Goal: Information Seeking & Learning: Learn about a topic

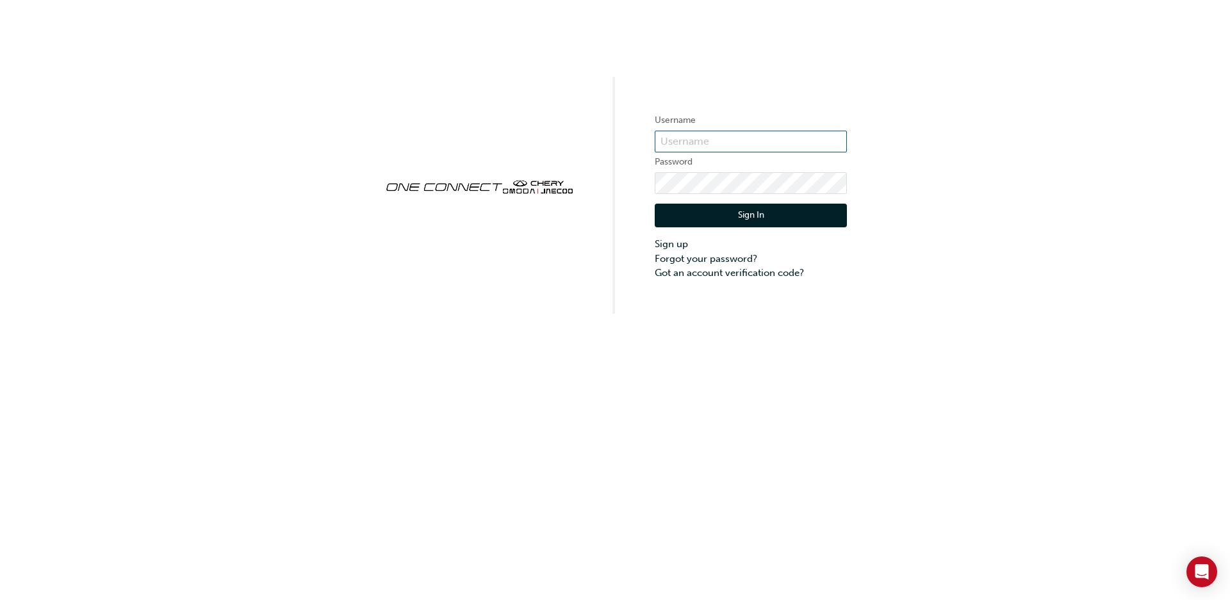
type input "CHNZ0012"
click at [817, 222] on button "Sign In" at bounding box center [751, 216] width 192 height 24
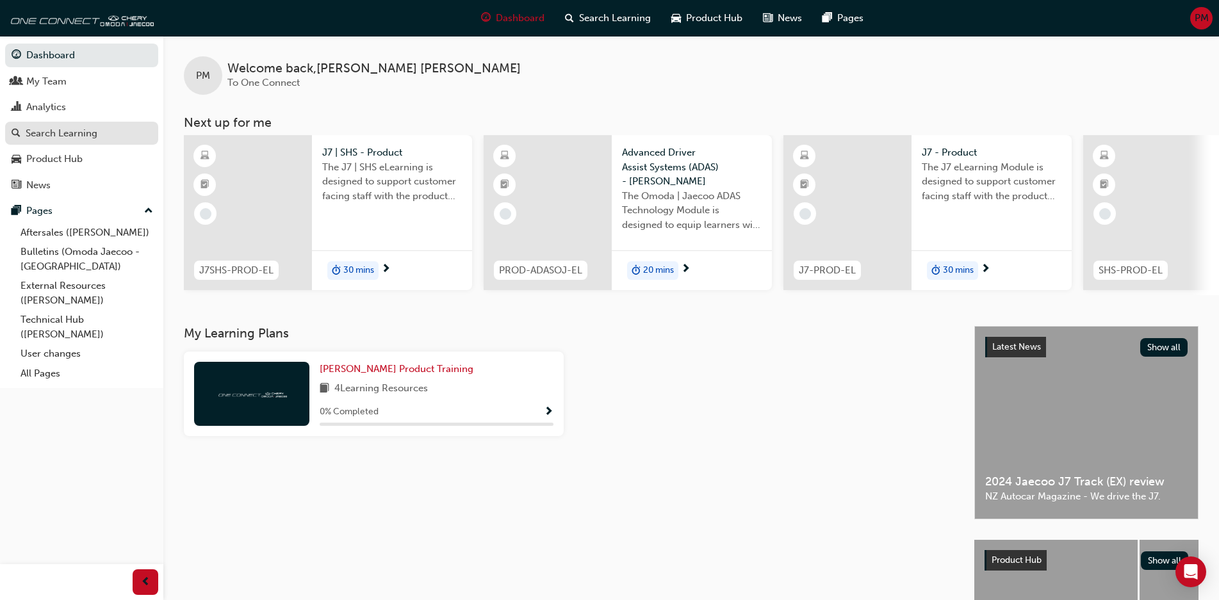
click at [78, 130] on div "Search Learning" at bounding box center [62, 133] width 72 height 15
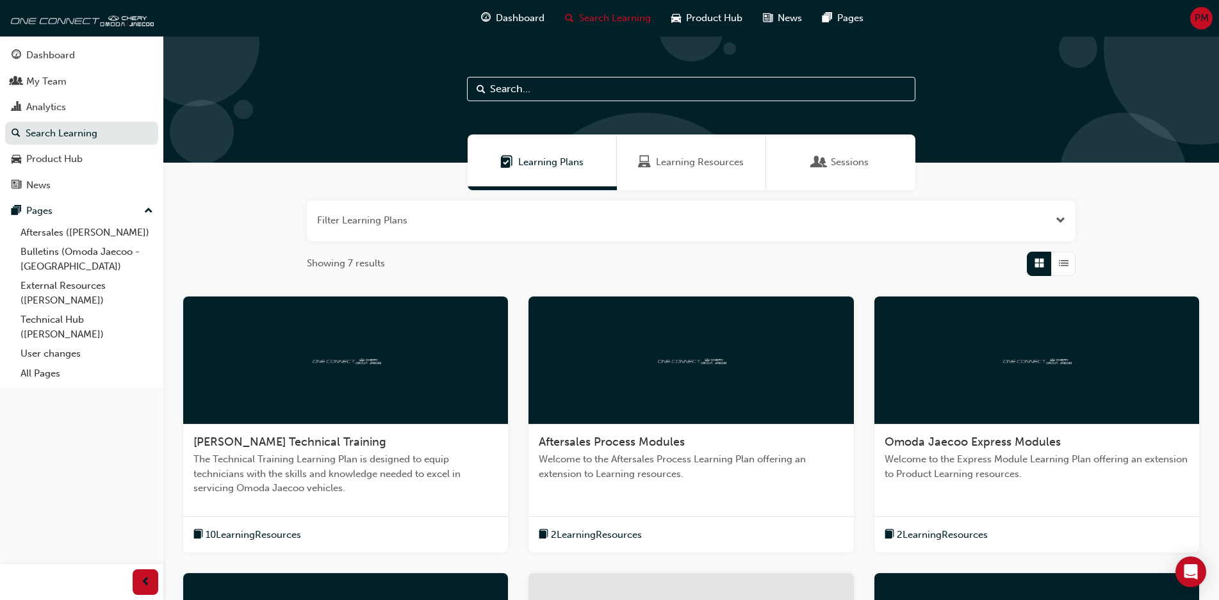
click at [689, 167] on span "Learning Resources" at bounding box center [700, 162] width 88 height 15
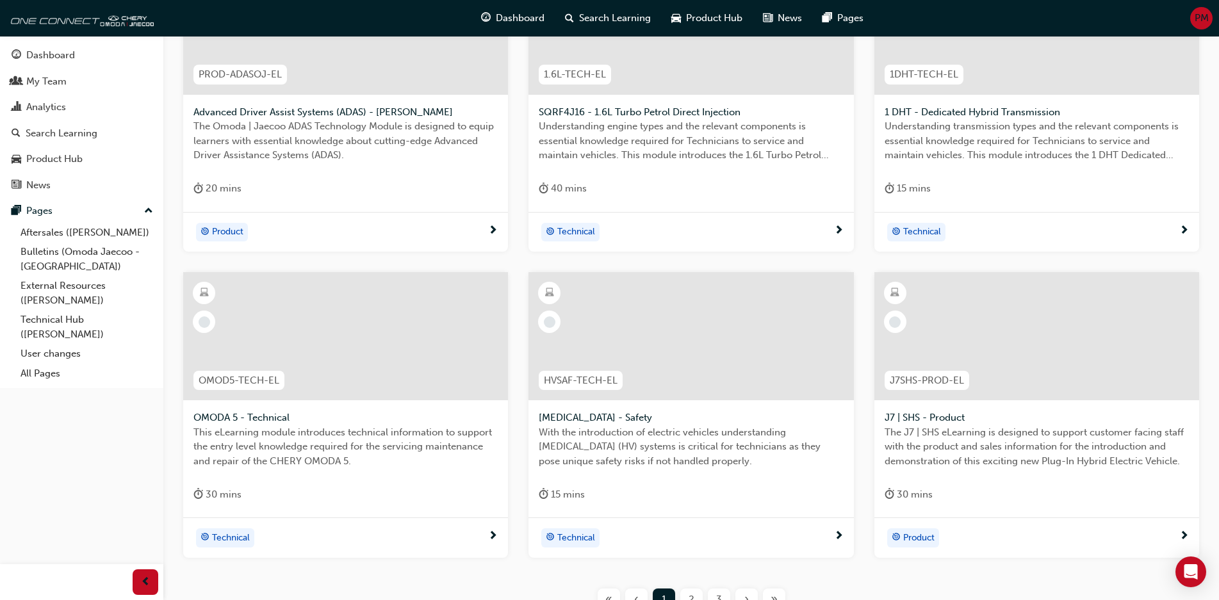
scroll to position [445, 0]
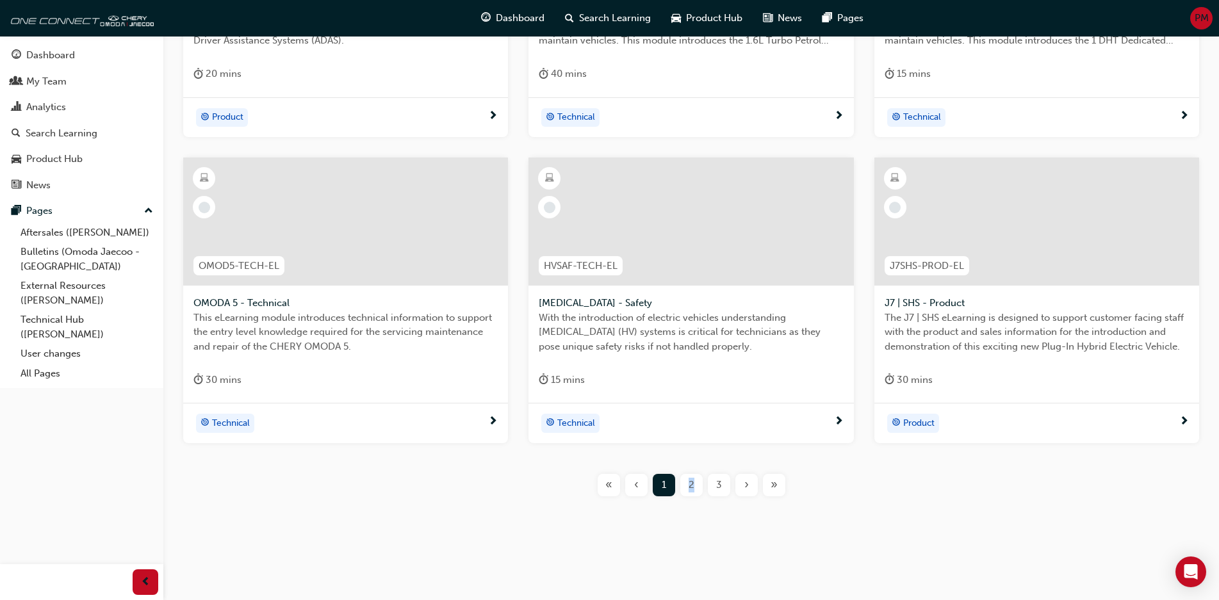
click at [691, 518] on div "Filter Learning Resources Showing 20 results PROD-ADASOJ-EL Advanced Driver Ass…" at bounding box center [691, 137] width 1056 height 782
click at [693, 492] on div "2" at bounding box center [691, 485] width 22 height 22
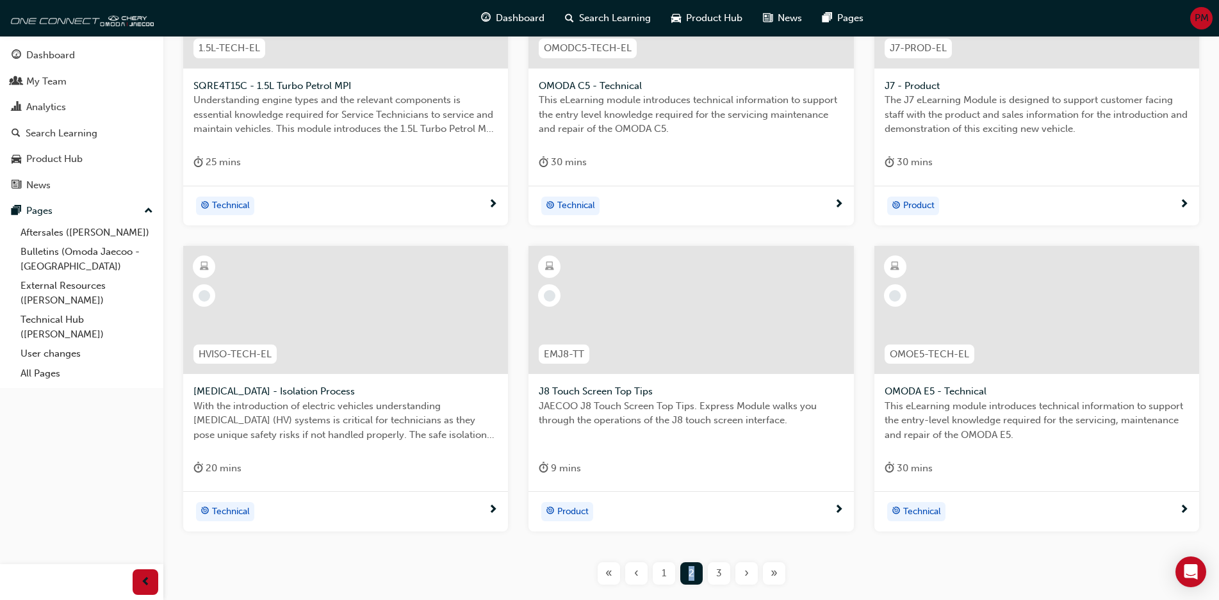
scroll to position [445, 0]
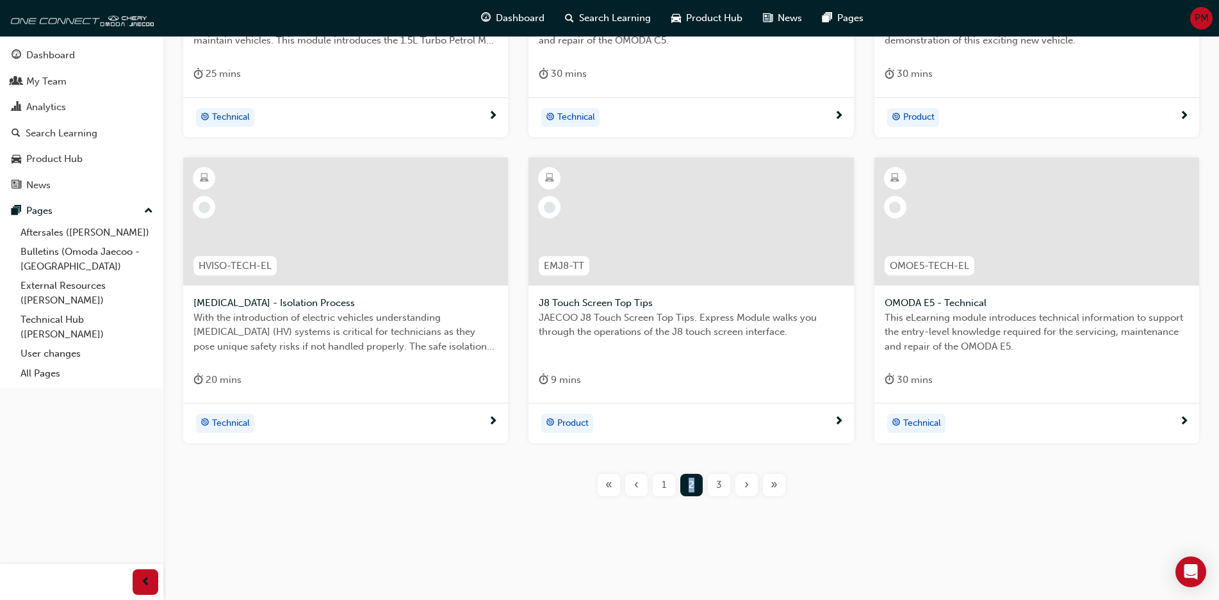
click at [719, 484] on span "3" at bounding box center [719, 485] width 6 height 15
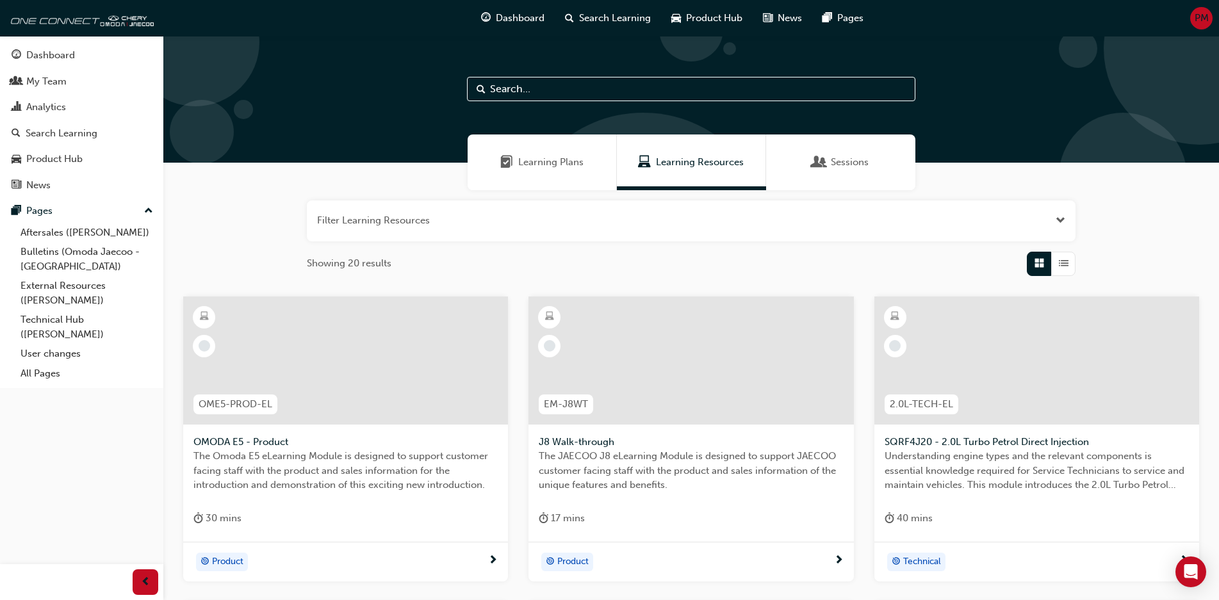
click at [555, 93] on input "text" at bounding box center [691, 89] width 448 height 24
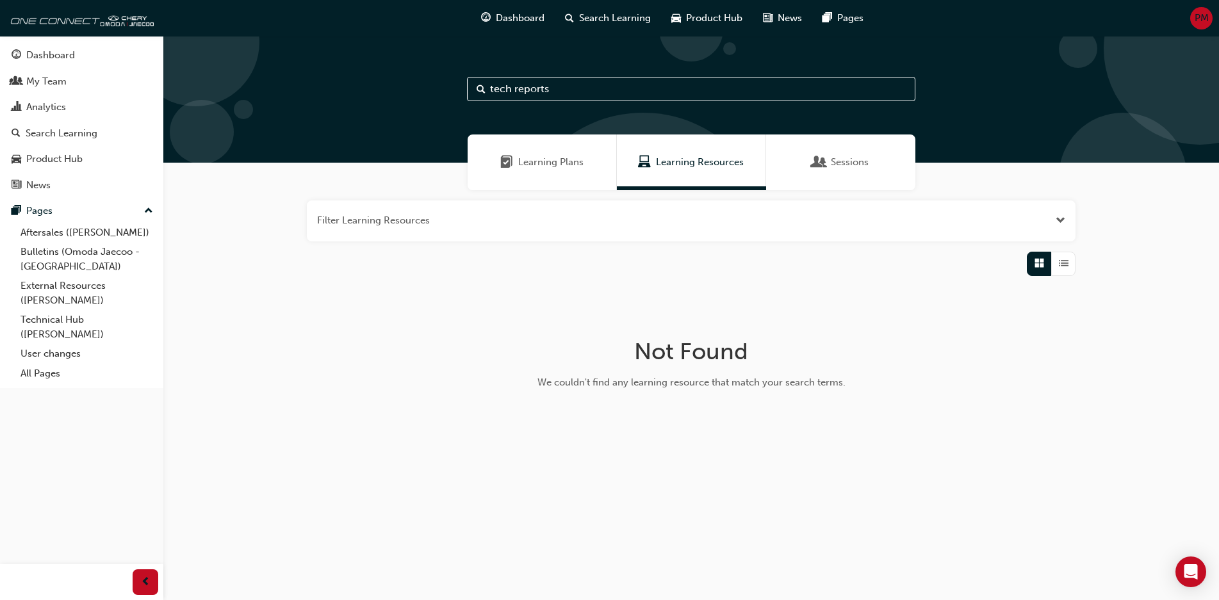
type input "tech reports"
click at [706, 160] on span "Learning Resources" at bounding box center [706, 162] width 88 height 15
click at [548, 161] on span "Learning Plans" at bounding box center [555, 162] width 65 height 15
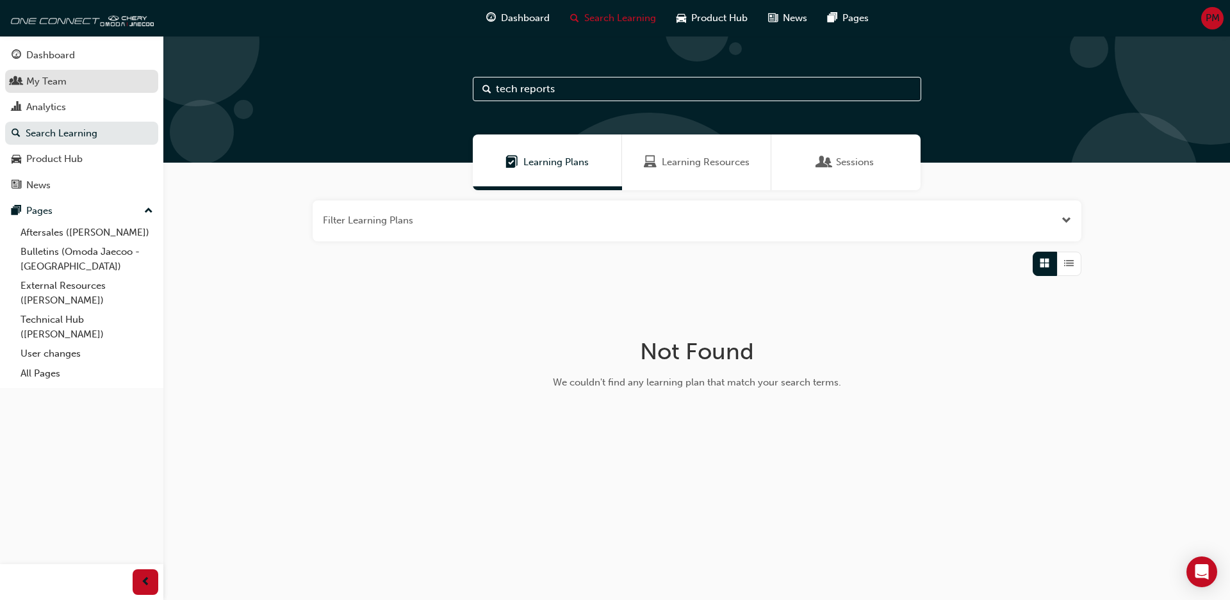
click at [37, 78] on div "My Team" at bounding box center [46, 81] width 40 height 15
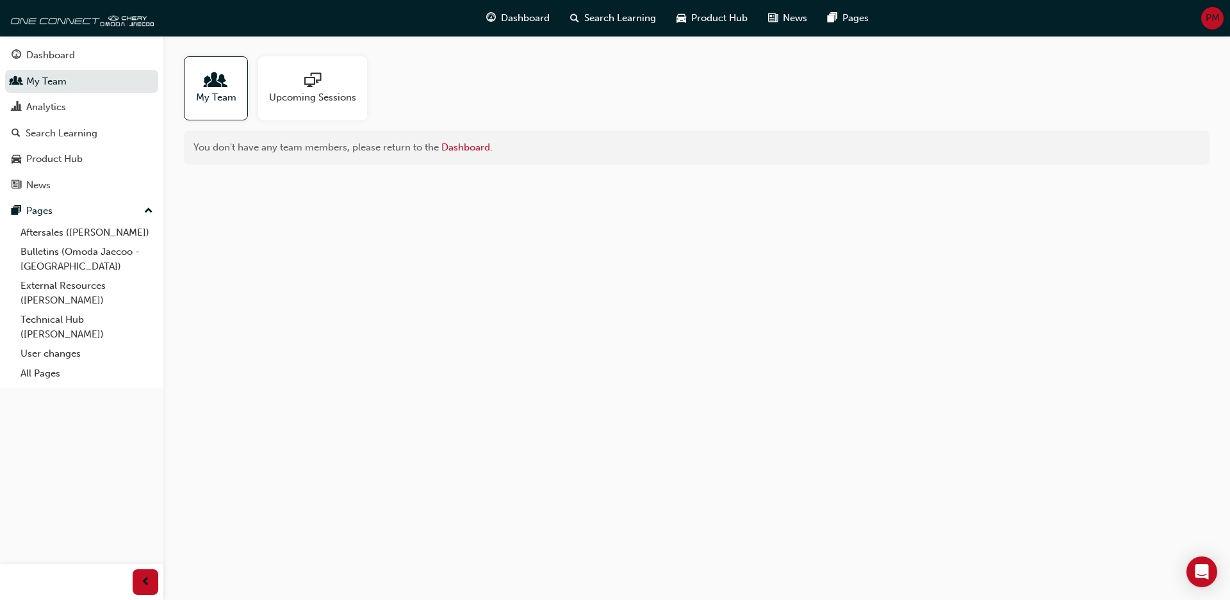
click at [218, 93] on span "My Team" at bounding box center [216, 97] width 40 height 15
click at [473, 145] on link "Dashboard" at bounding box center [465, 148] width 49 height 12
